Goal: Find contact information: Find contact information

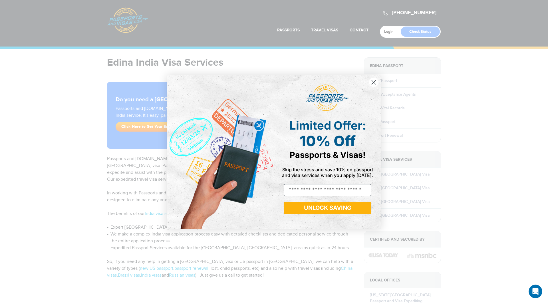
click at [373, 81] on circle "Close dialog" at bounding box center [373, 81] width 9 height 9
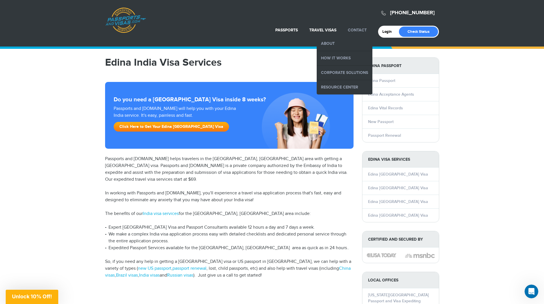
click at [357, 28] on link "Contact" at bounding box center [357, 30] width 19 height 5
click at [358, 30] on link "Contact" at bounding box center [357, 30] width 19 height 5
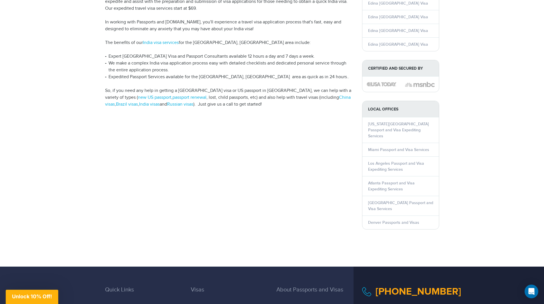
scroll to position [200, 0]
